Goal: Check status

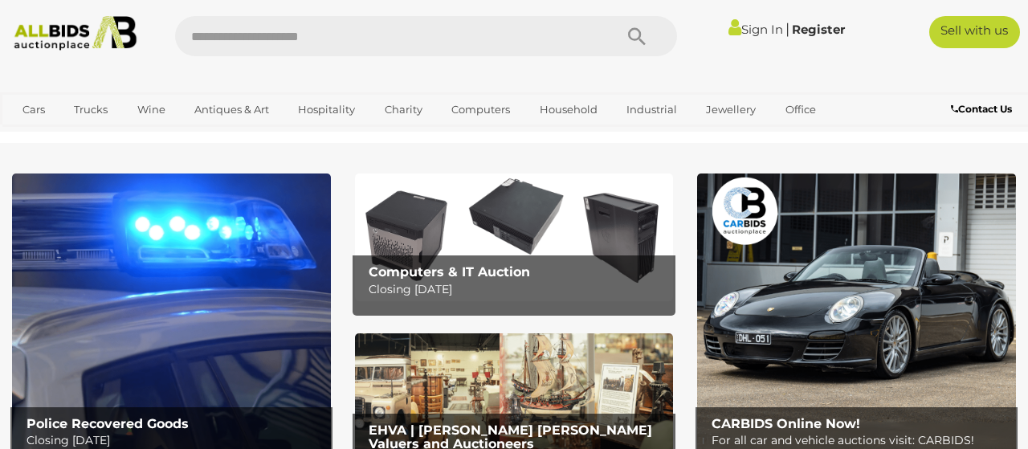
click at [760, 25] on link "Sign In" at bounding box center [755, 29] width 55 height 15
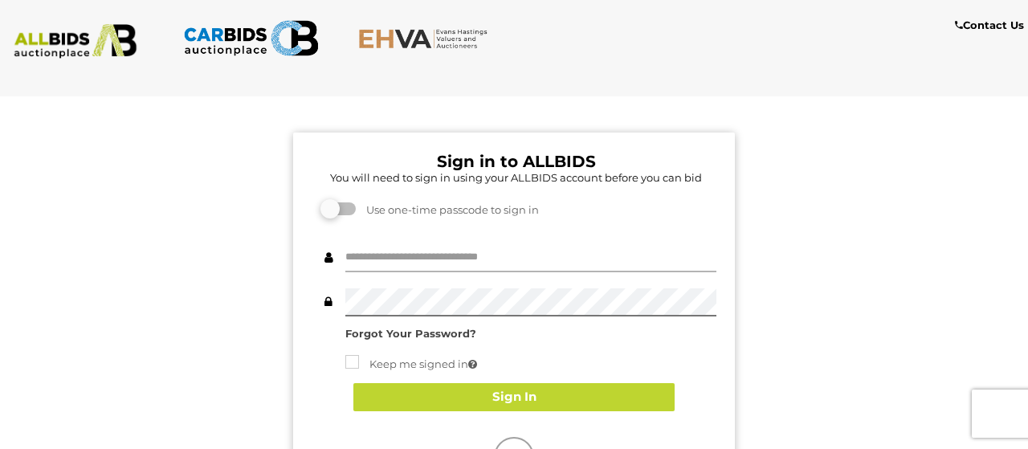
click at [434, 256] on input "text" at bounding box center [530, 258] width 371 height 28
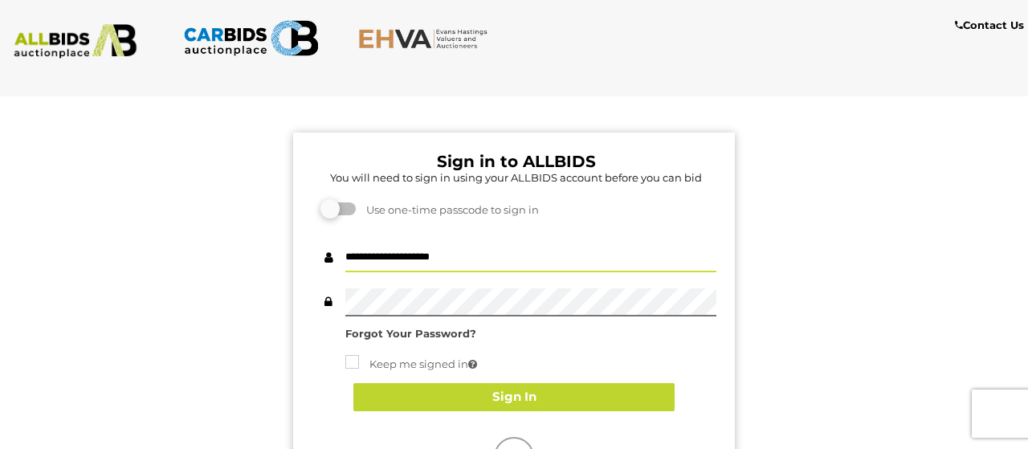
type input "**********"
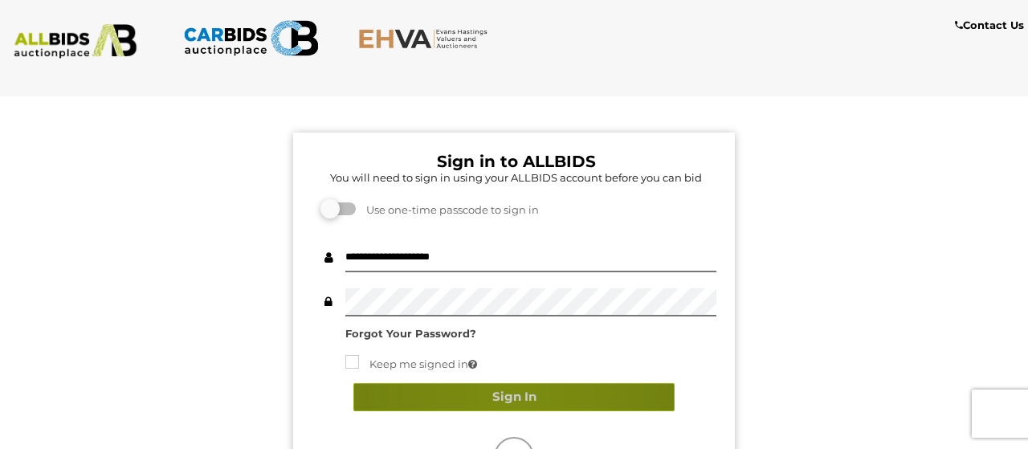
click at [513, 394] on button "Sign In" at bounding box center [513, 397] width 321 height 28
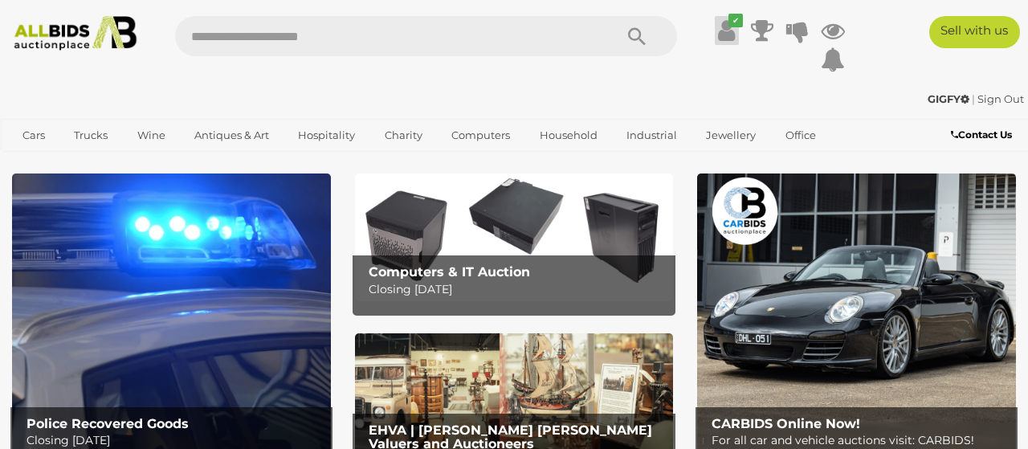
click at [722, 31] on icon at bounding box center [726, 30] width 17 height 29
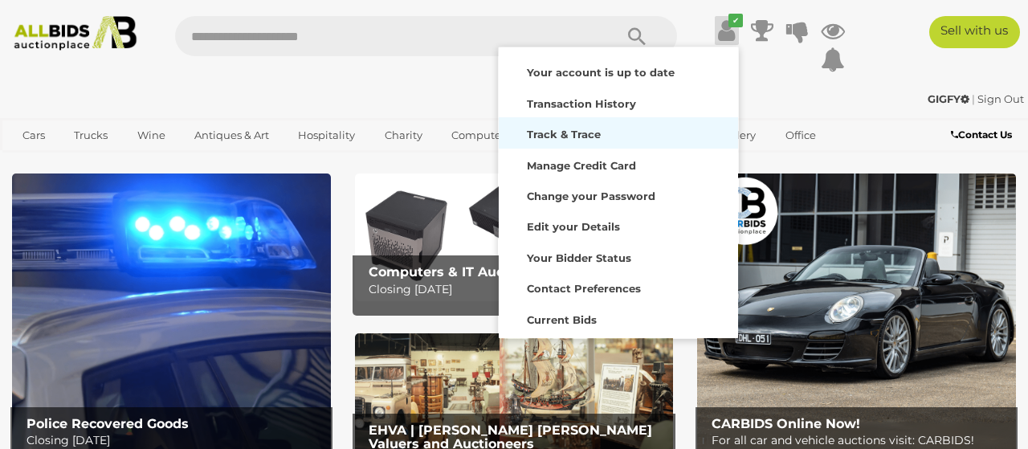
click at [595, 128] on strong "Track & Trace" at bounding box center [564, 134] width 74 height 13
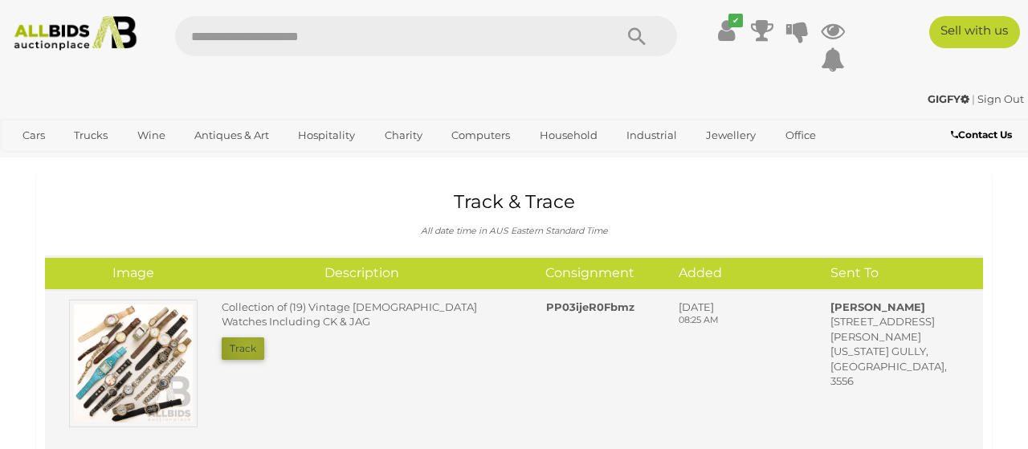
click at [251, 346] on button "Track" at bounding box center [243, 348] width 43 height 22
